Goal: Task Accomplishment & Management: Manage account settings

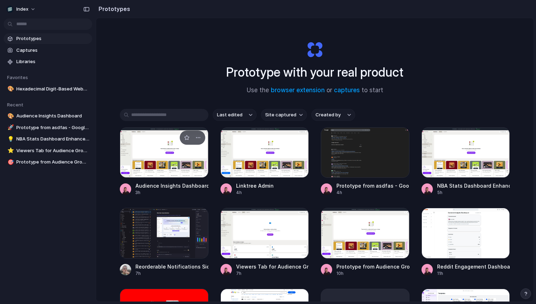
click at [168, 151] on div at bounding box center [164, 152] width 89 height 50
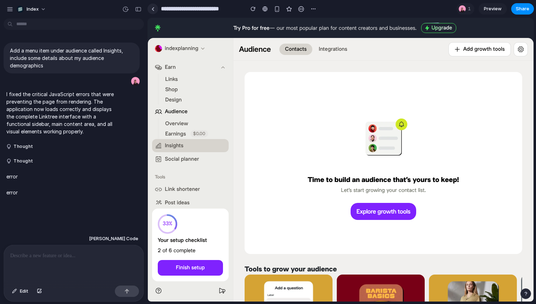
click at [154, 8] on div at bounding box center [152, 9] width 3 height 4
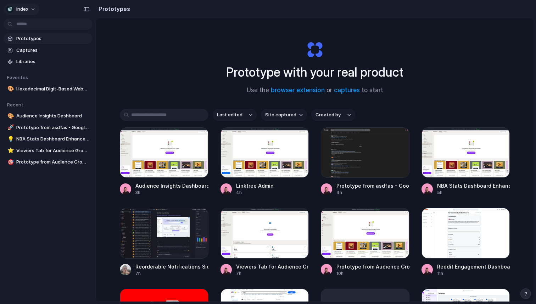
click at [22, 10] on span "Index" at bounding box center [22, 9] width 12 height 7
click at [28, 26] on span "Settings" at bounding box center [25, 25] width 19 height 7
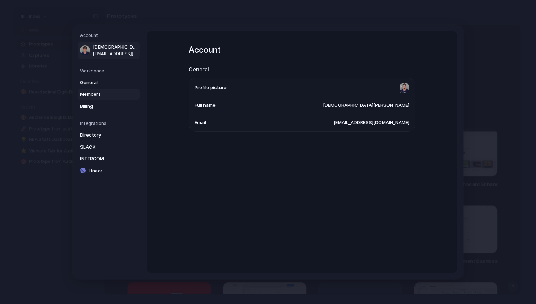
click at [95, 90] on link "Members" at bounding box center [109, 94] width 62 height 11
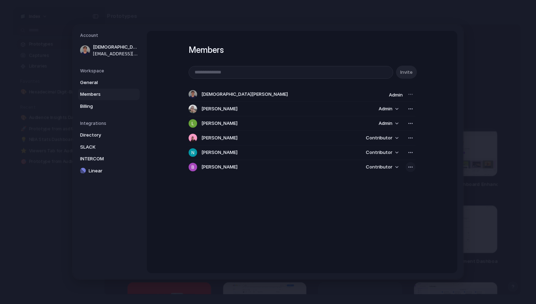
click at [410, 168] on div "button" at bounding box center [410, 167] width 6 height 6
click at [388, 184] on span "Remove from workspace" at bounding box center [383, 182] width 55 height 7
